Goal: Information Seeking & Learning: Learn about a topic

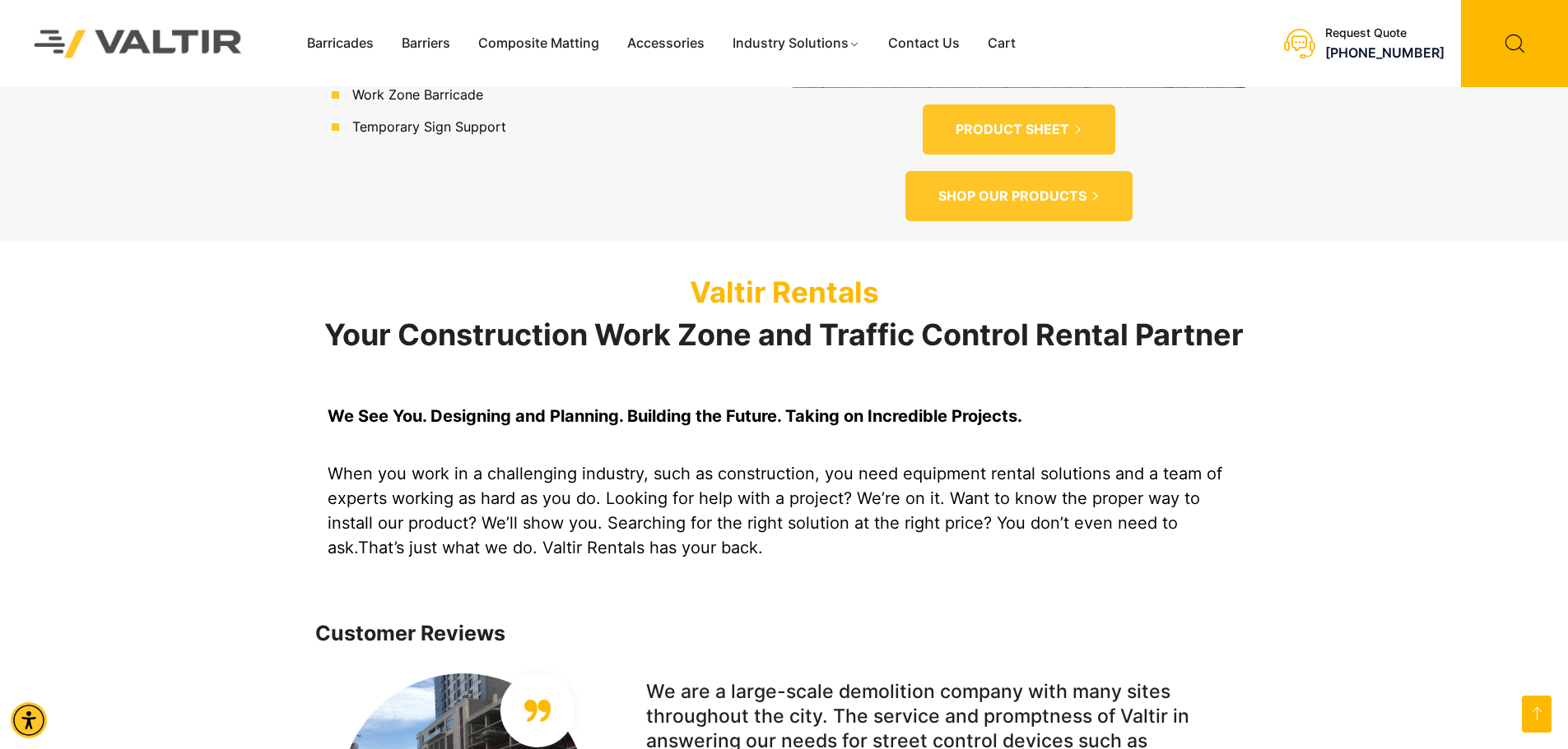
scroll to position [1234, 0]
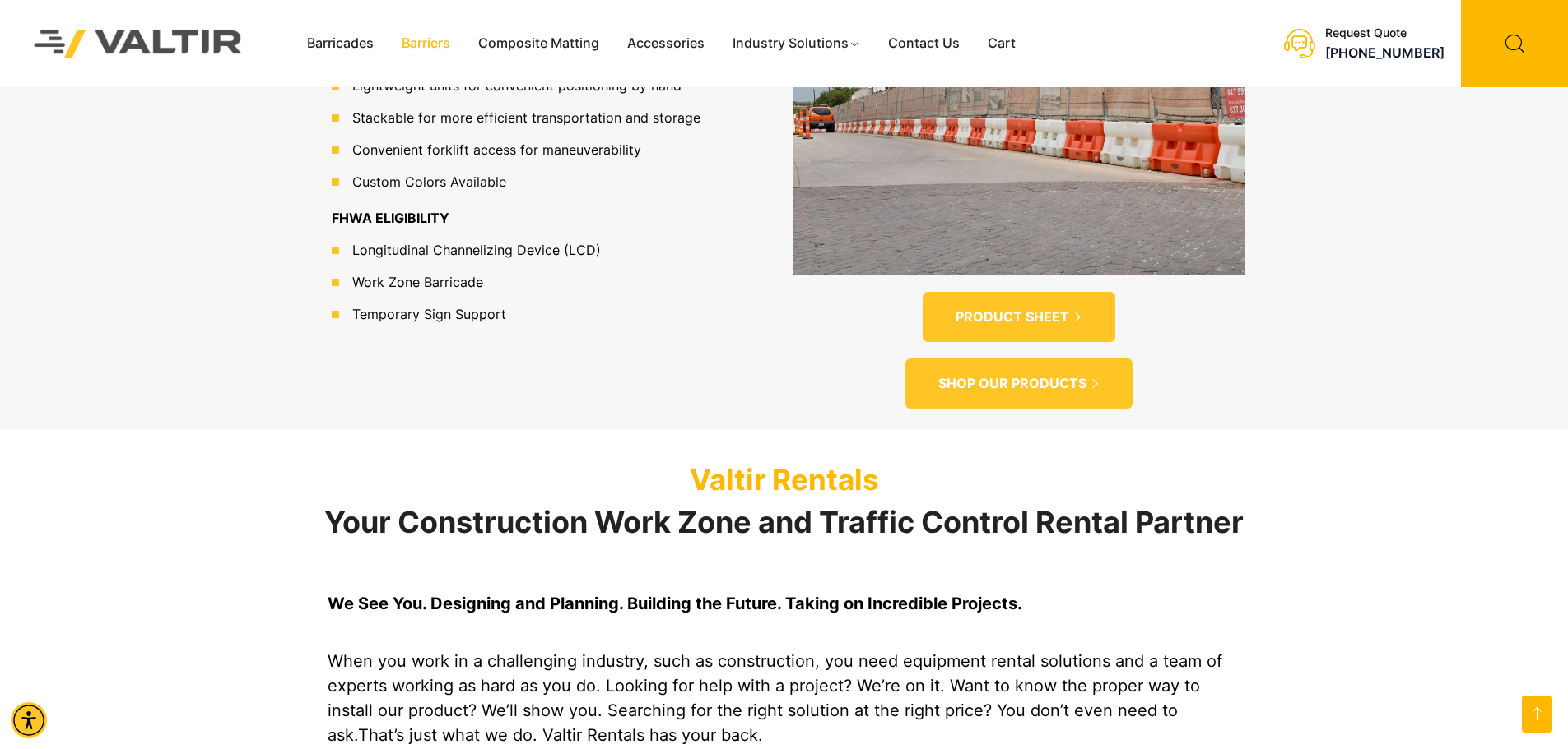
click at [418, 38] on link "Barriers" at bounding box center [425, 43] width 77 height 25
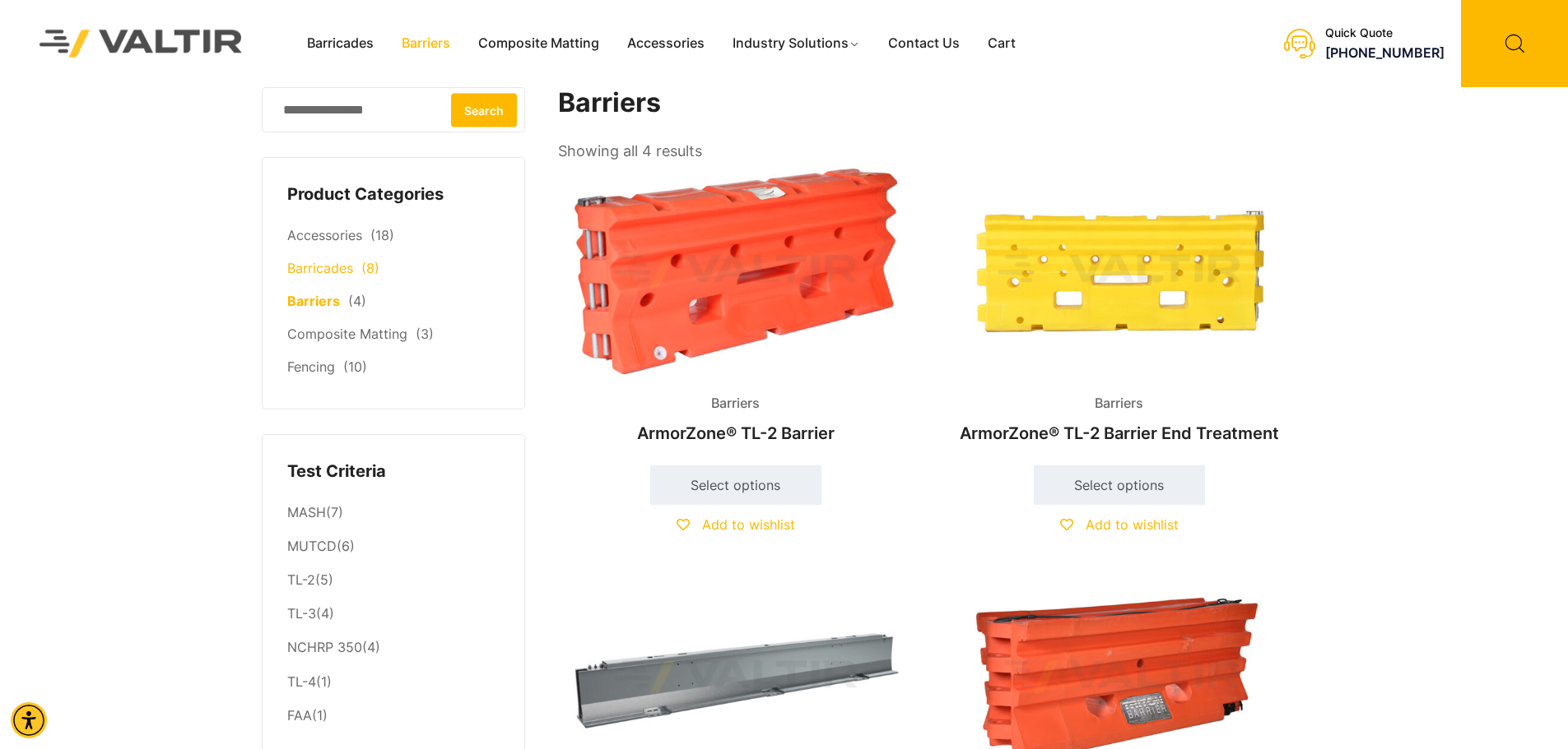
click at [319, 266] on link "Barricades" at bounding box center [320, 268] width 66 height 16
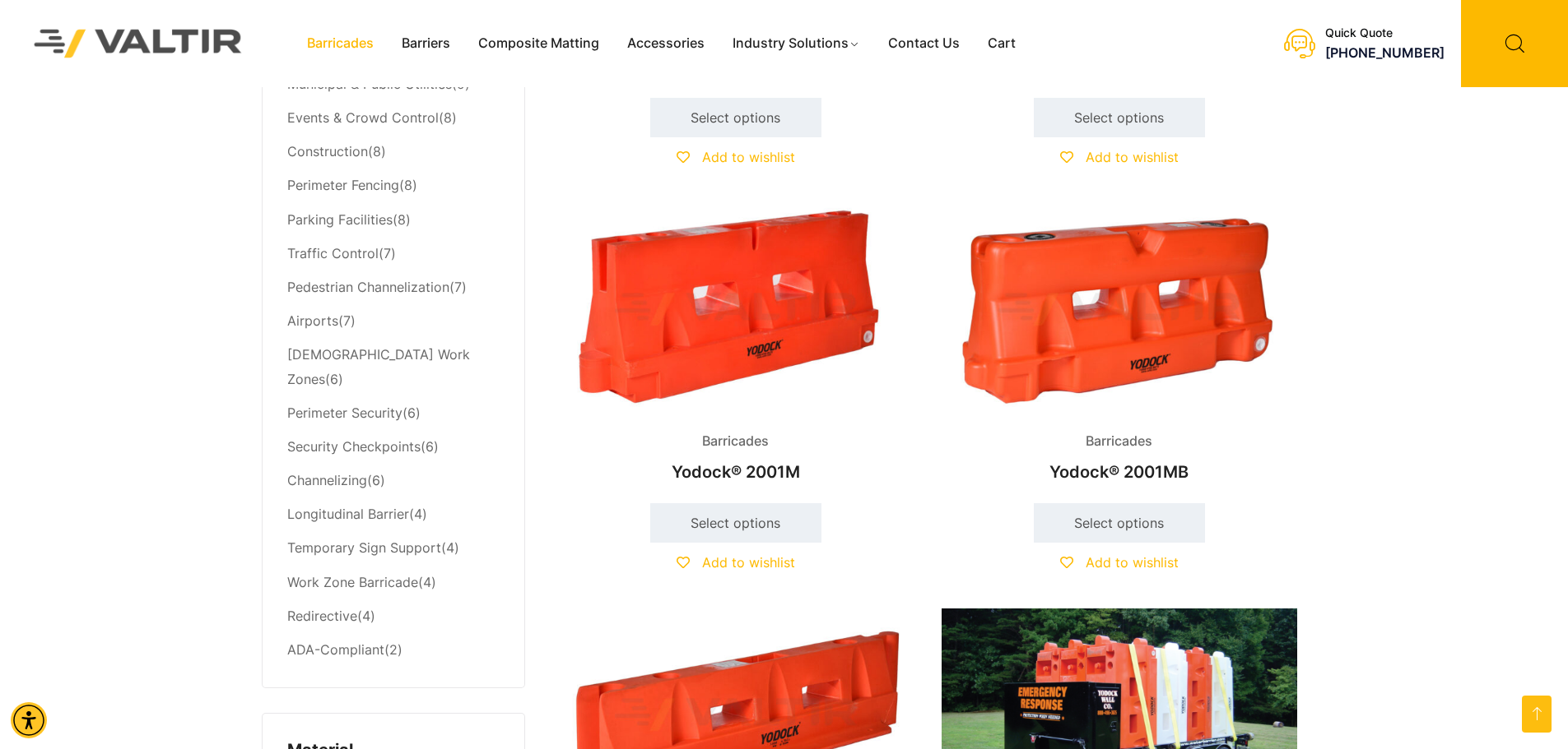
scroll to position [822, 0]
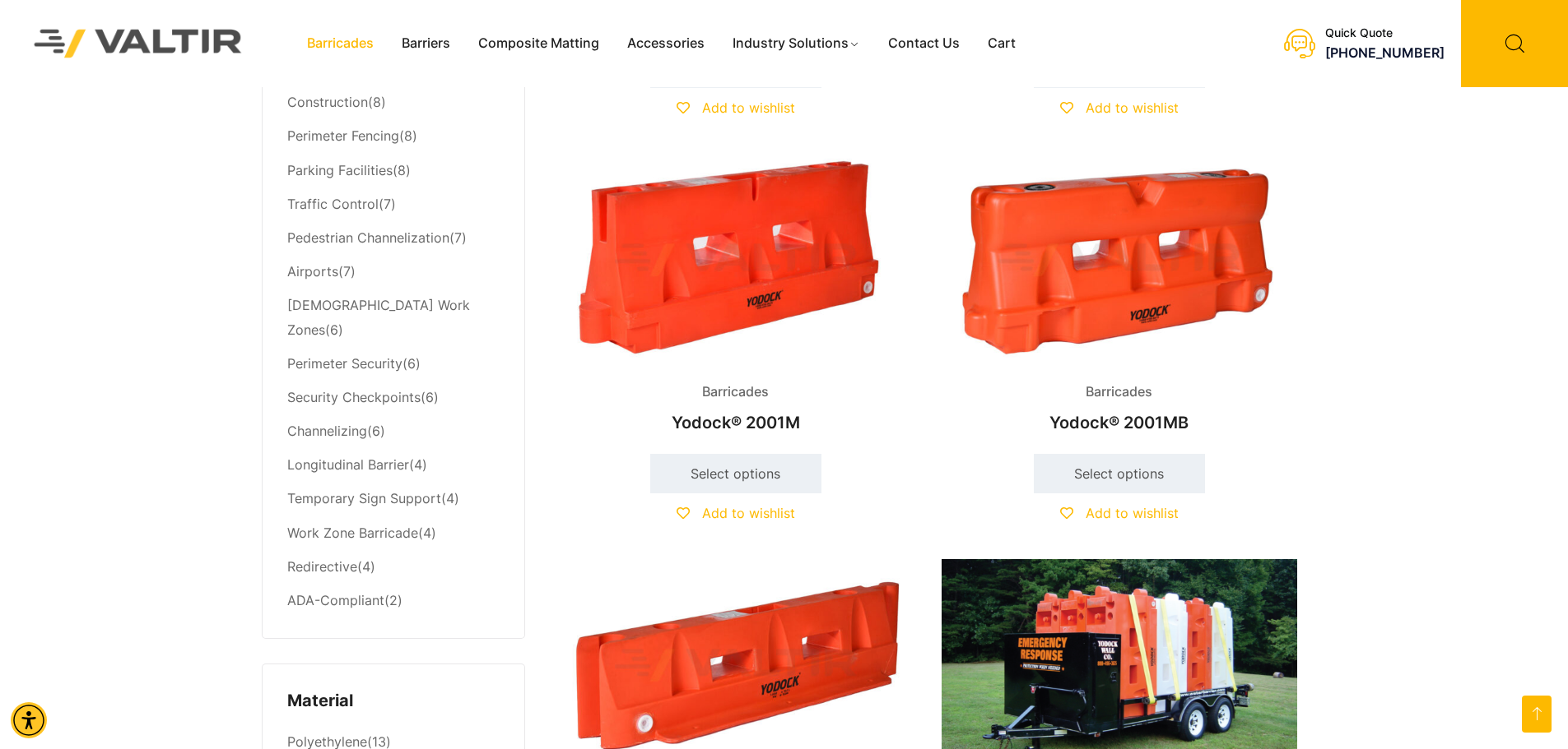
click at [1121, 421] on h2 "Yodock® 2001MB" at bounding box center [1119, 422] width 355 height 36
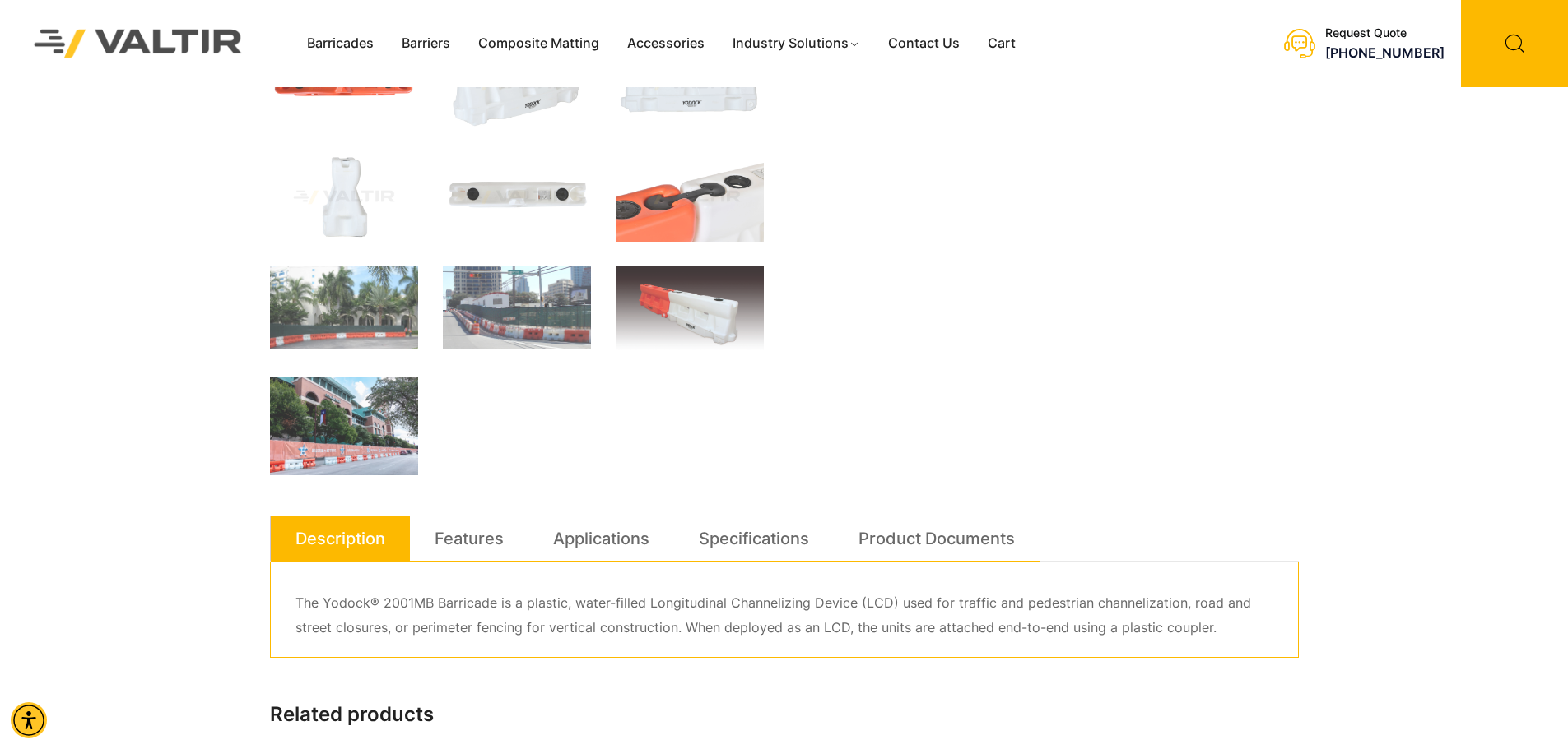
scroll to position [493, 0]
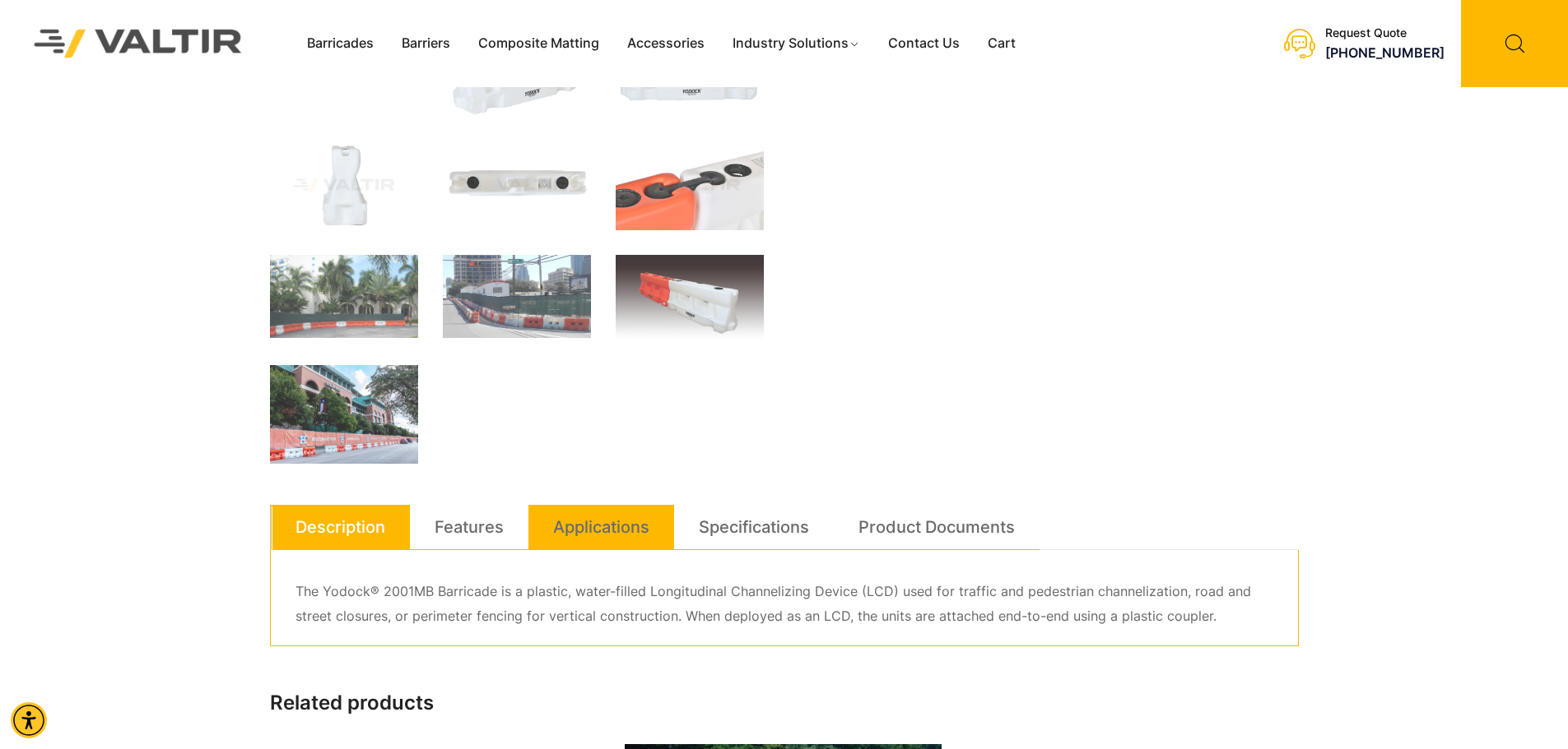
click at [577, 520] on link "Applications" at bounding box center [601, 527] width 96 height 44
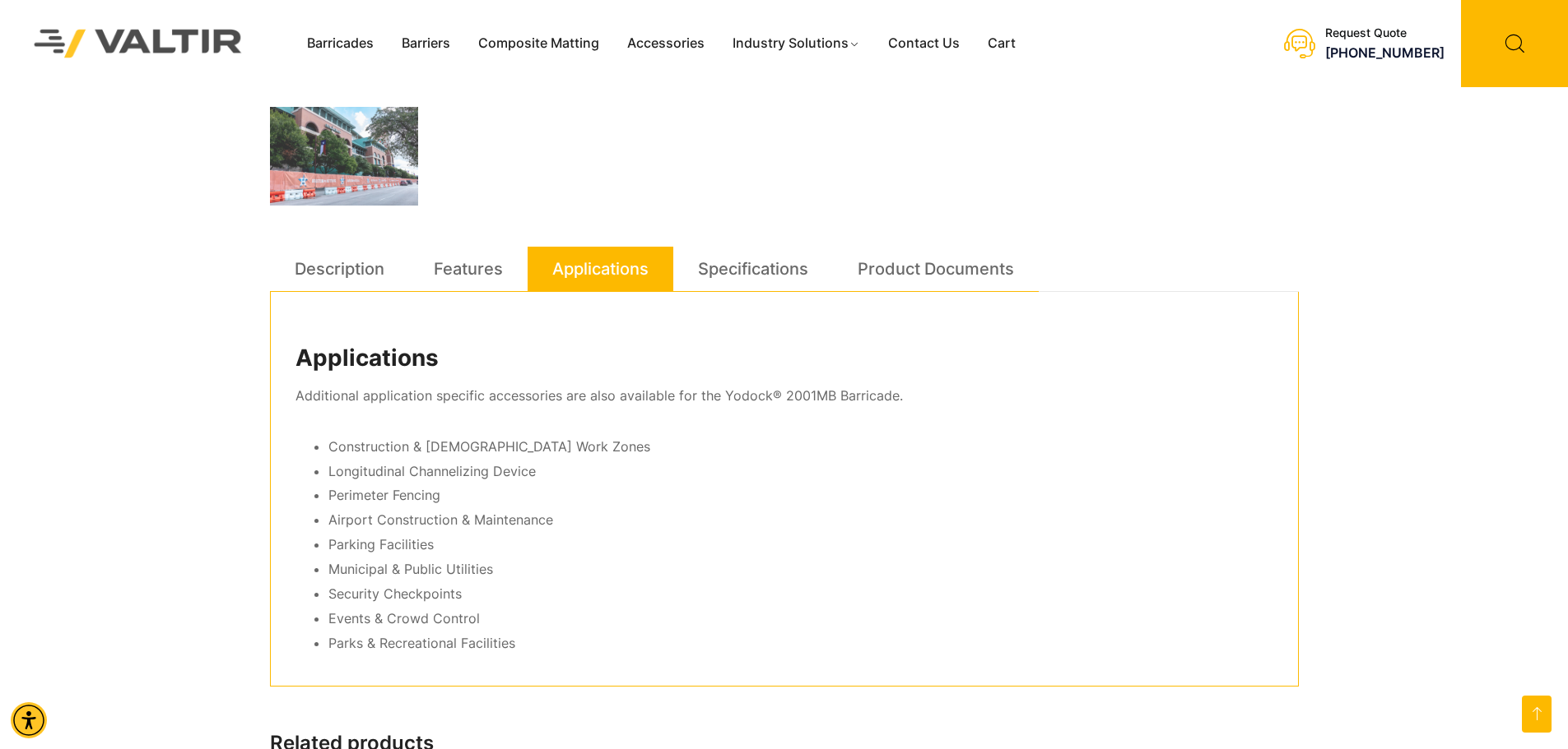
scroll to position [822, 0]
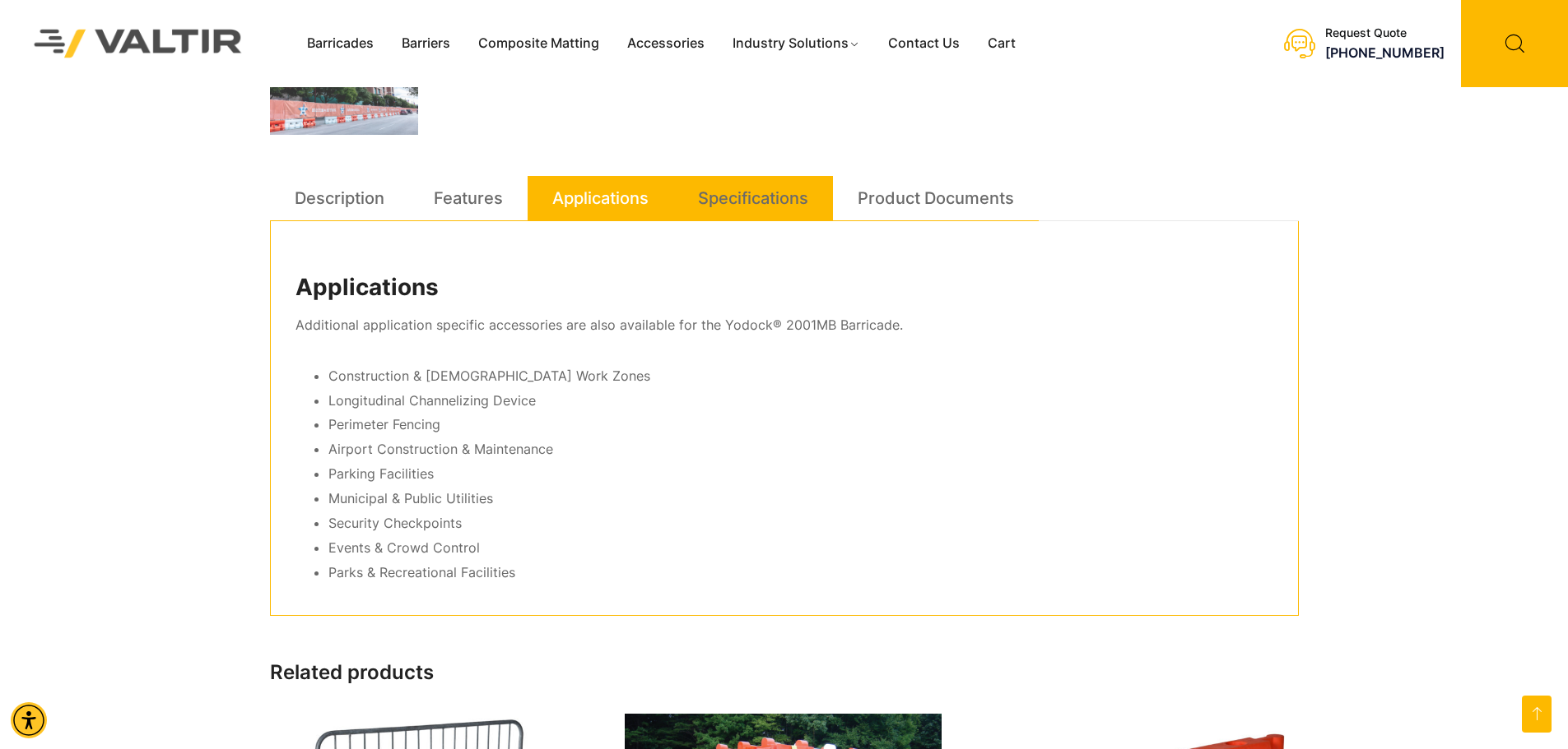
click at [762, 189] on link "Specifications" at bounding box center [753, 198] width 111 height 44
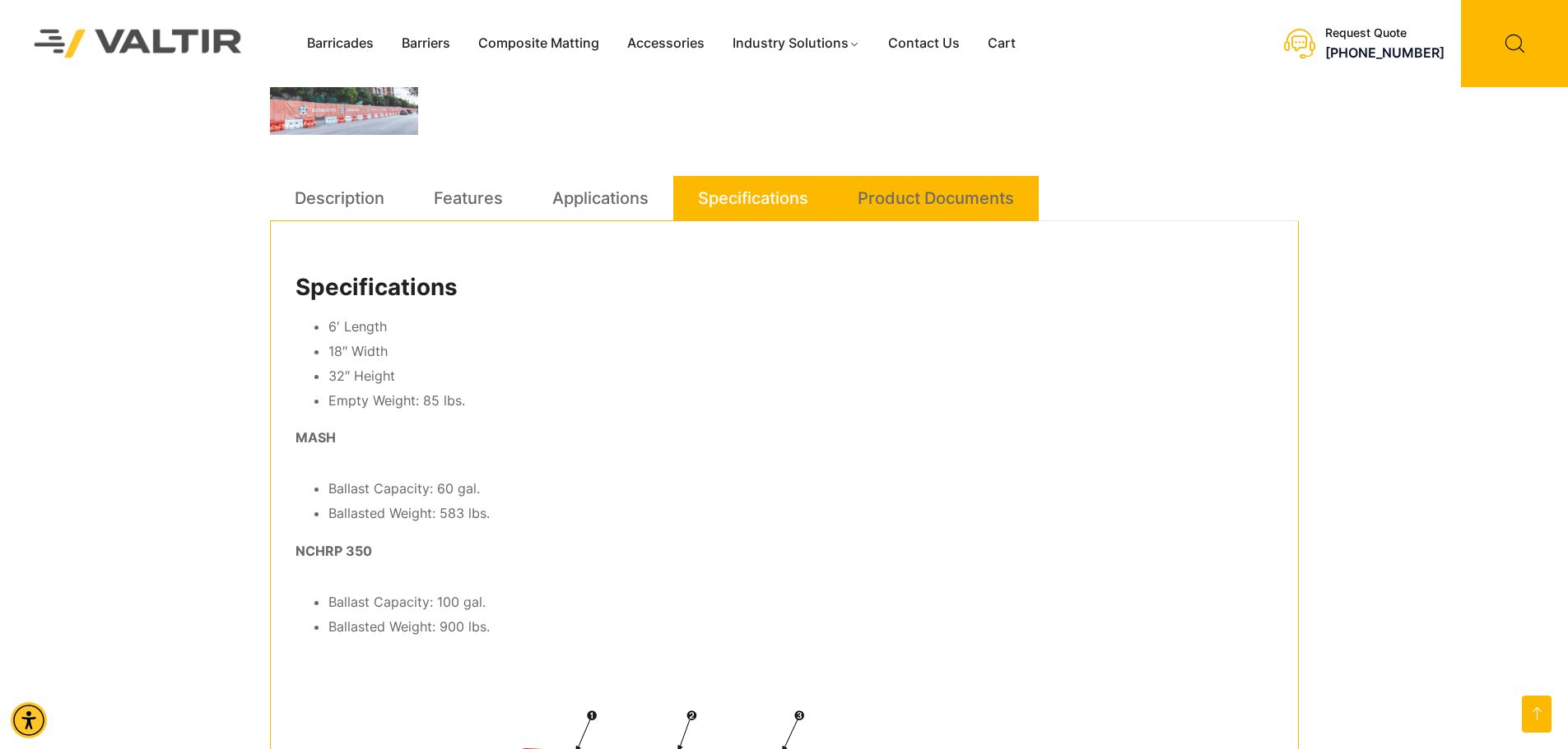
click at [964, 206] on link "Product Documents" at bounding box center [935, 198] width 156 height 44
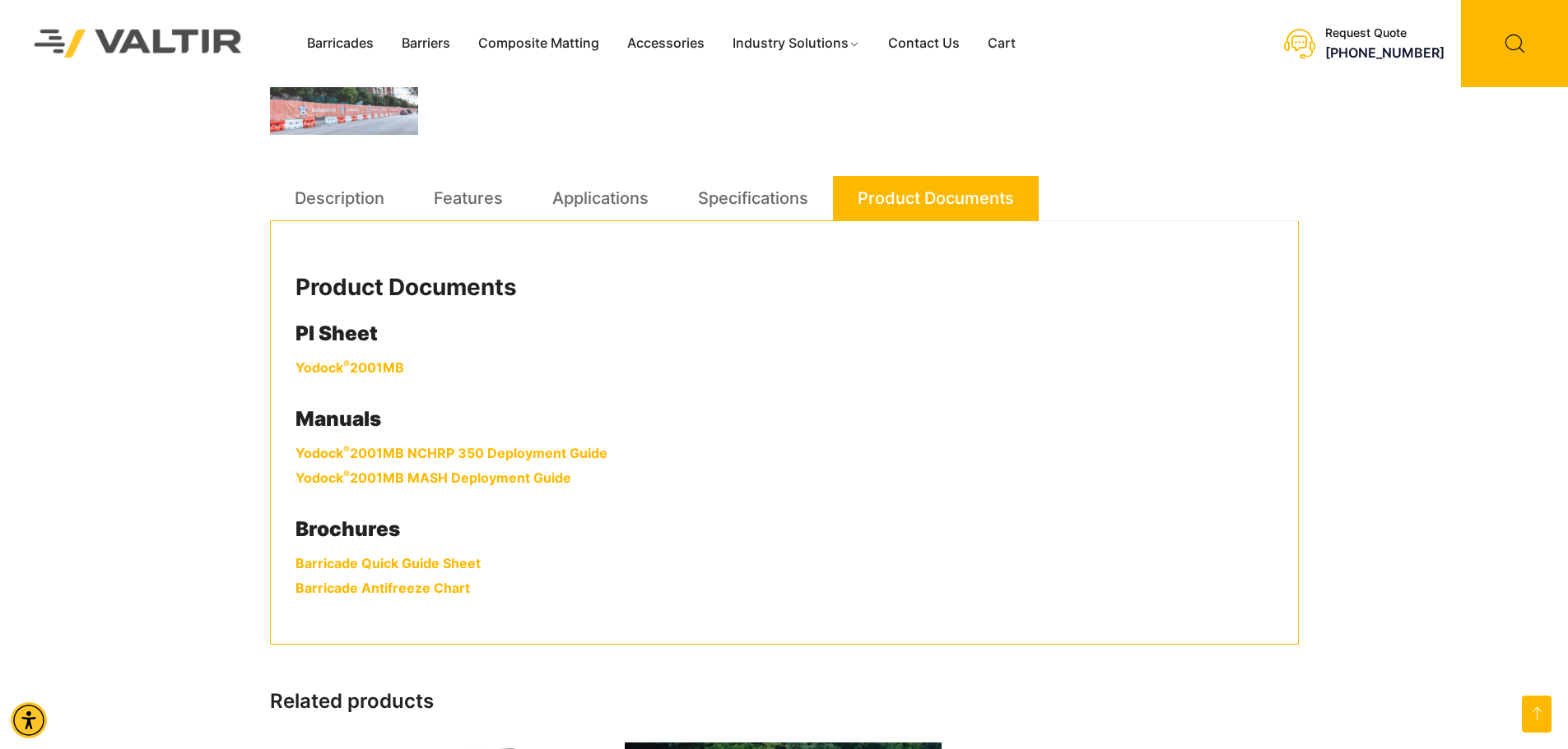
click at [372, 369] on link "Yodock ® 2001MB" at bounding box center [350, 367] width 109 height 16
